Goal: Navigation & Orientation: Find specific page/section

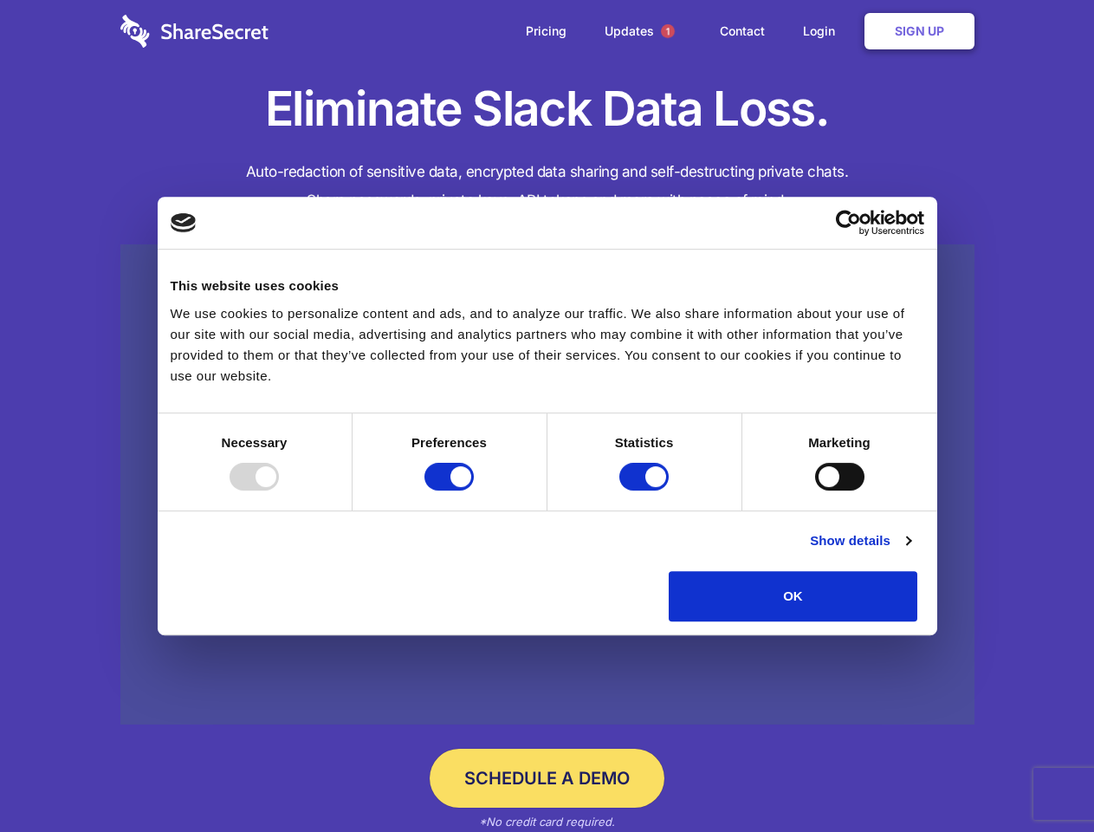
click at [279, 490] on div at bounding box center [254, 477] width 49 height 28
click at [474, 490] on input "Preferences" at bounding box center [449, 477] width 49 height 28
checkbox input "false"
click at [646, 490] on input "Statistics" at bounding box center [644, 477] width 49 height 28
checkbox input "false"
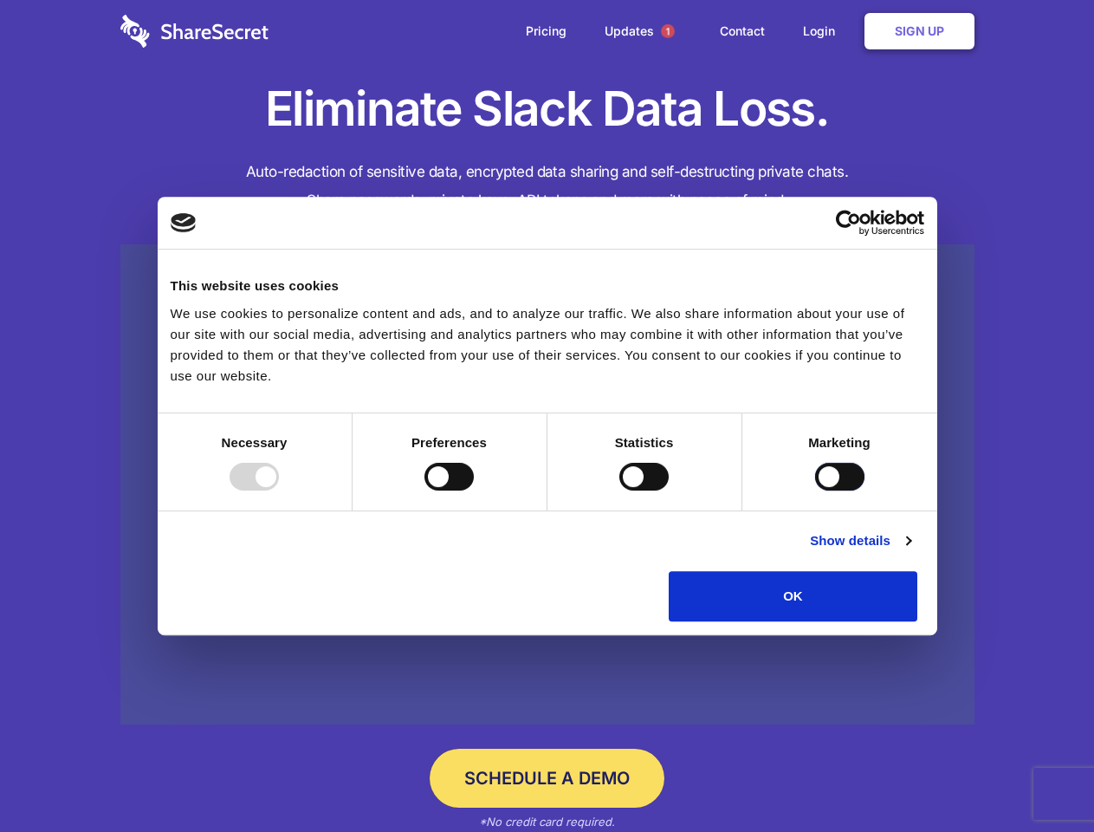
click at [815, 490] on input "Marketing" at bounding box center [839, 477] width 49 height 28
checkbox input "true"
click at [911, 551] on link "Show details" at bounding box center [860, 540] width 101 height 21
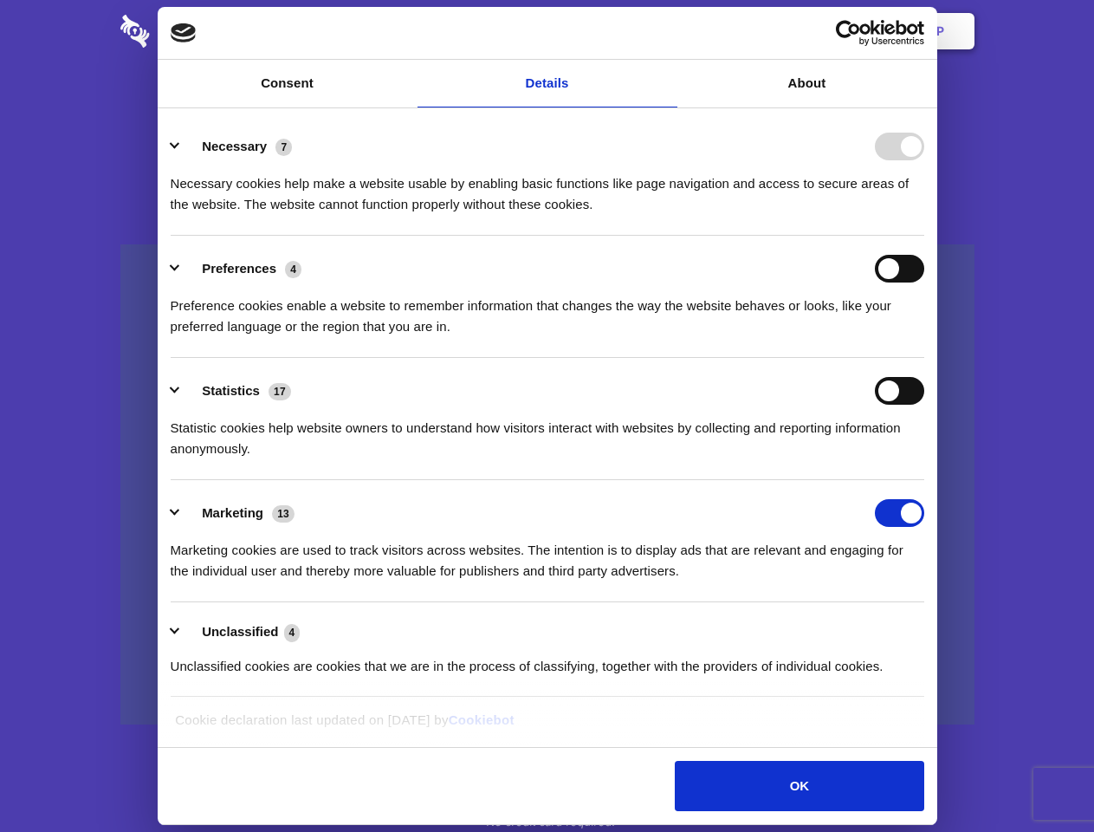
click at [925, 215] on div "Necessary 7 Necessary cookies help make a website usable by enabling basic func…" at bounding box center [548, 174] width 754 height 82
click at [667, 31] on span "1" at bounding box center [668, 31] width 14 height 14
